Goal: Communication & Community: Participate in discussion

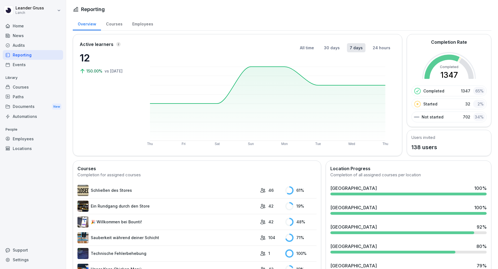
click at [17, 64] on div "Events" at bounding box center [33, 65] width 60 height 10
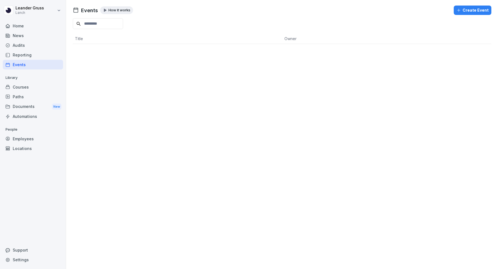
click at [41, 46] on div "Audits" at bounding box center [33, 45] width 60 height 10
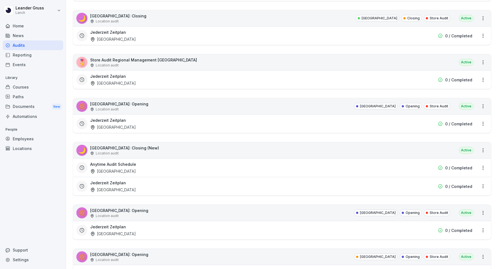
scroll to position [907, 0]
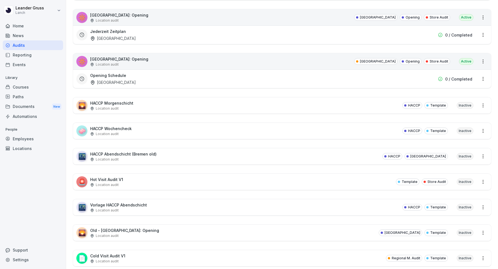
click at [32, 34] on div "News" at bounding box center [33, 36] width 60 height 10
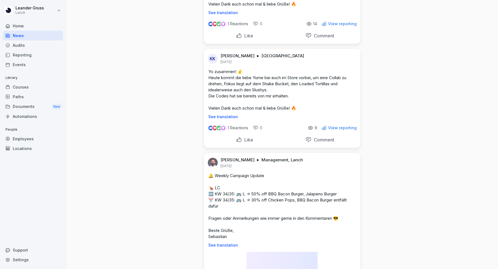
scroll to position [108, 0]
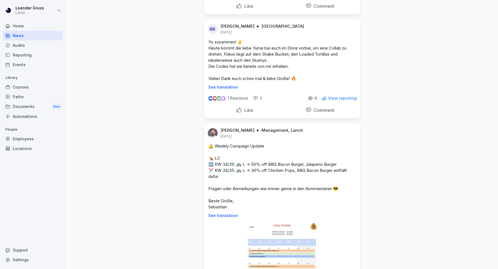
click at [335, 100] on div "1 Reactions 0 9 View reporting" at bounding box center [282, 96] width 157 height 15
click at [337, 96] on p "View reporting" at bounding box center [342, 98] width 28 height 4
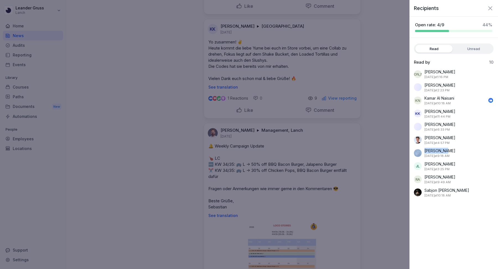
drag, startPoint x: 444, startPoint y: 150, endPoint x: 422, endPoint y: 151, distance: 22.4
click at [422, 151] on div "[PERSON_NAME] [DATE] at 9:18 AM" at bounding box center [454, 153] width 80 height 11
click at [439, 164] on p "[PERSON_NAME]" at bounding box center [439, 164] width 31 height 6
click at [491, 6] on icon "button" at bounding box center [490, 8] width 7 height 7
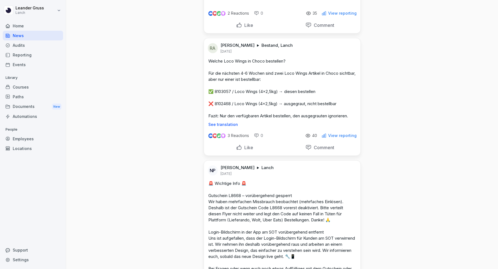
scroll to position [411, 0]
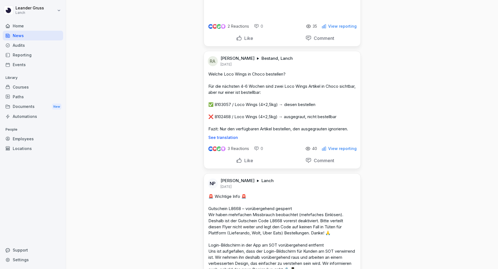
click at [244, 161] on p "Like" at bounding box center [247, 161] width 11 height 6
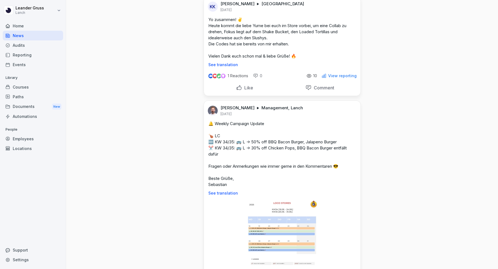
scroll to position [0, 0]
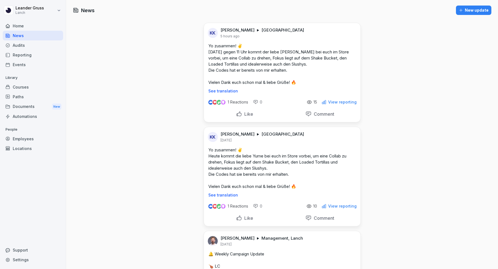
click at [25, 43] on div "Audits" at bounding box center [33, 45] width 60 height 10
